Goal: Task Accomplishment & Management: Use online tool/utility

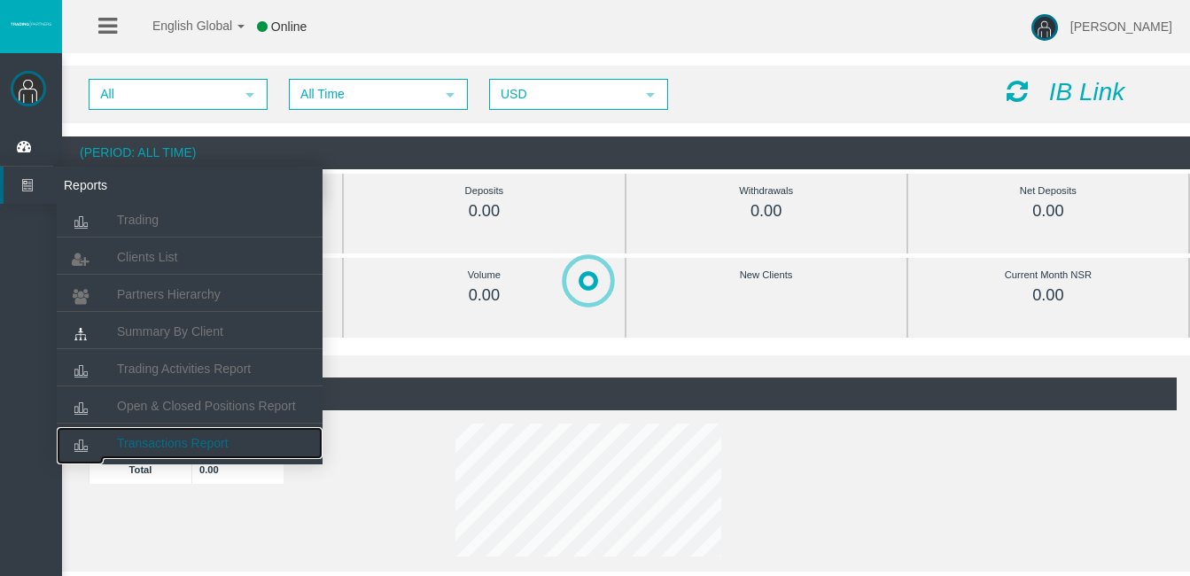
click at [225, 453] on link "Transactions Report" at bounding box center [190, 443] width 266 height 32
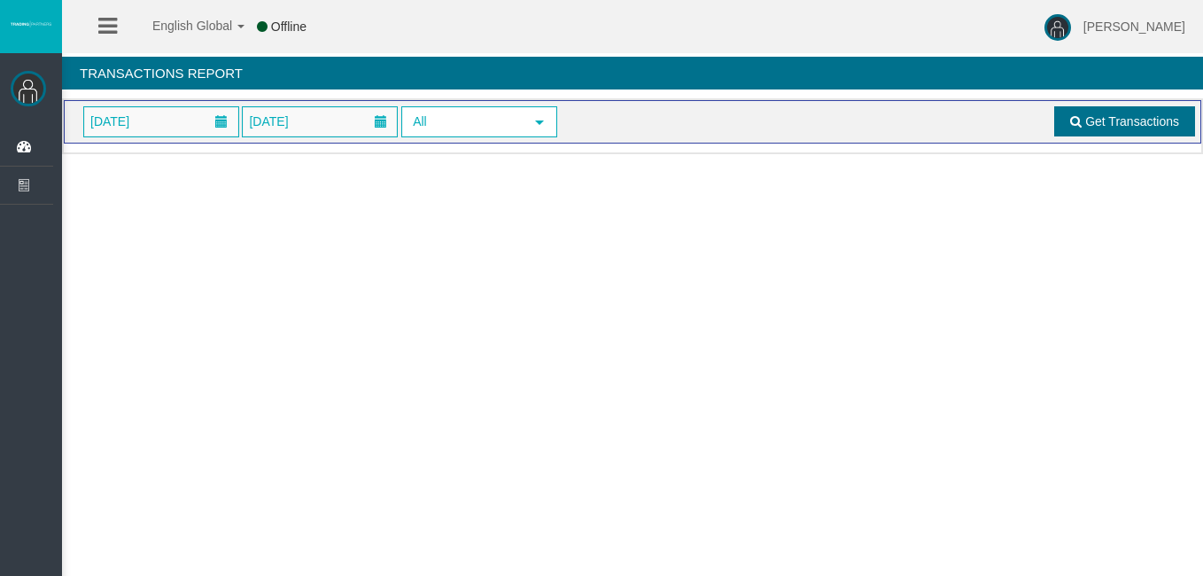
click at [1124, 125] on span "Get Transactions" at bounding box center [1132, 121] width 94 height 14
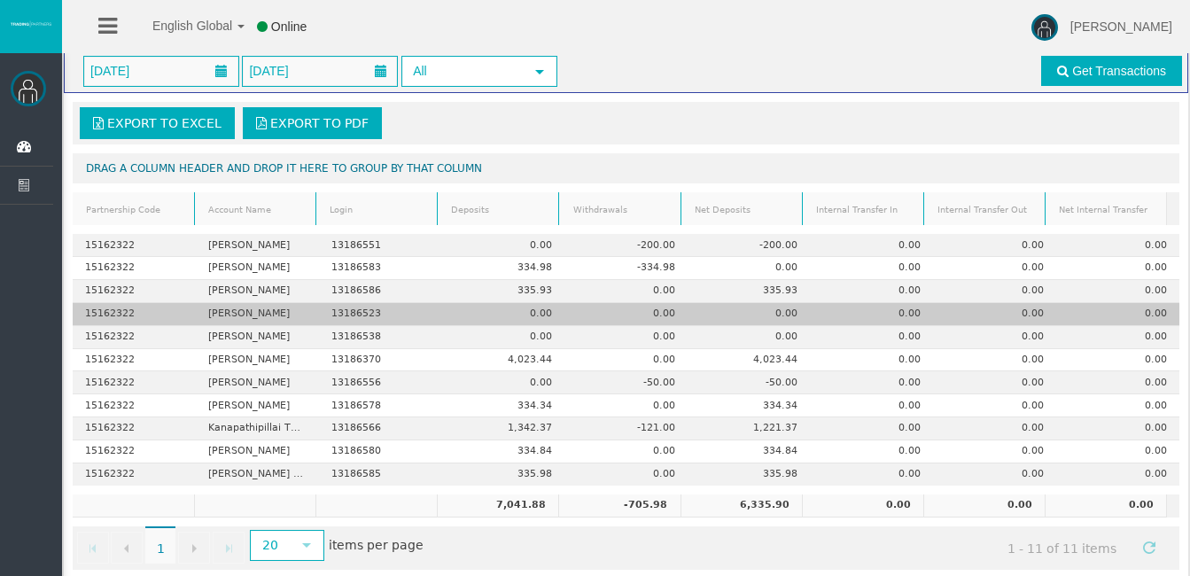
scroll to position [74, 0]
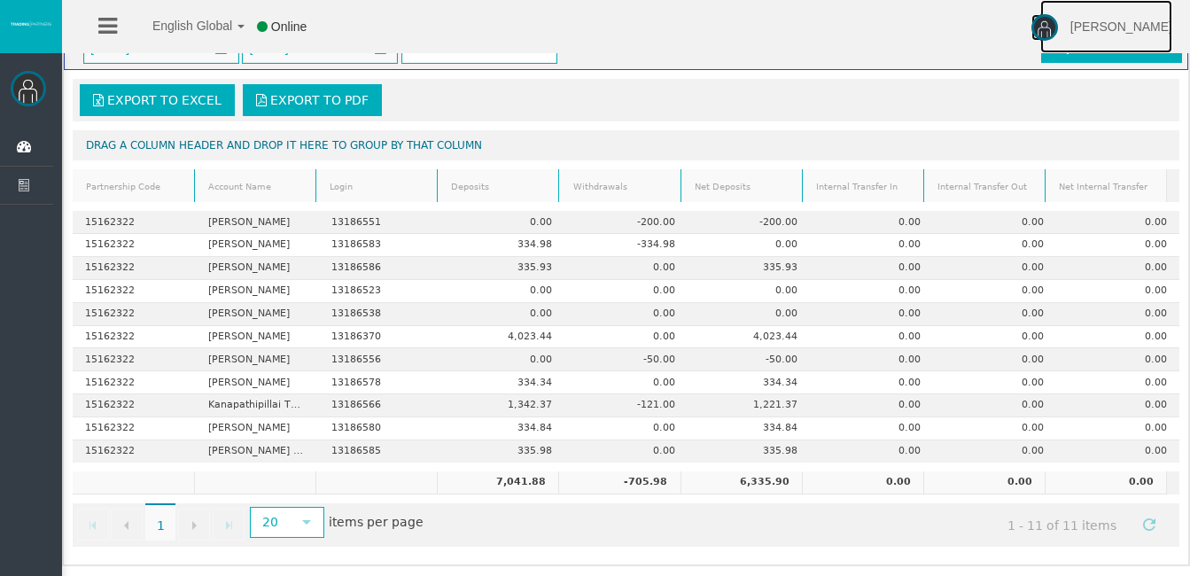
click at [1058, 28] on img at bounding box center [1044, 27] width 27 height 27
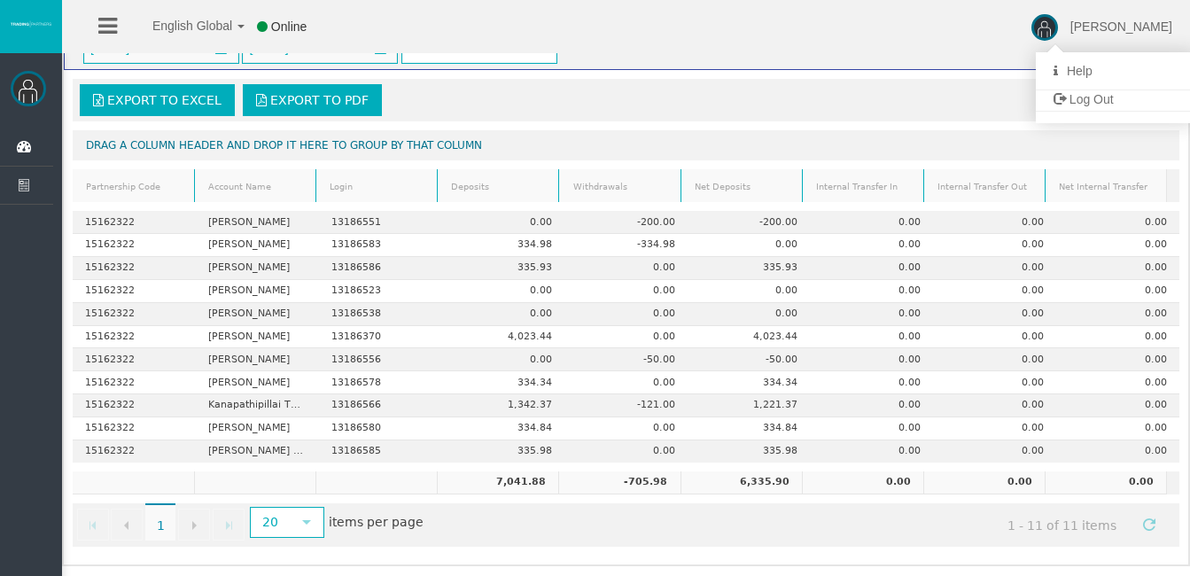
click at [1093, 92] on span "Log Out" at bounding box center [1091, 99] width 44 height 14
